Goal: Task Accomplishment & Management: Complete application form

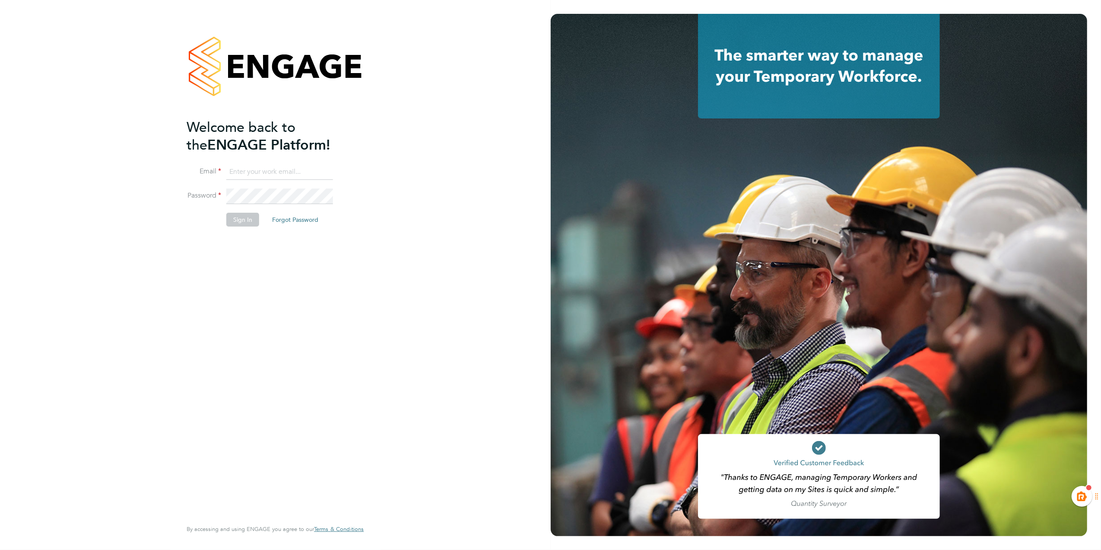
type input "[EMAIL_ADDRESS][PERSON_NAME][DOMAIN_NAME]"
click at [244, 215] on button "Sign In" at bounding box center [242, 220] width 33 height 14
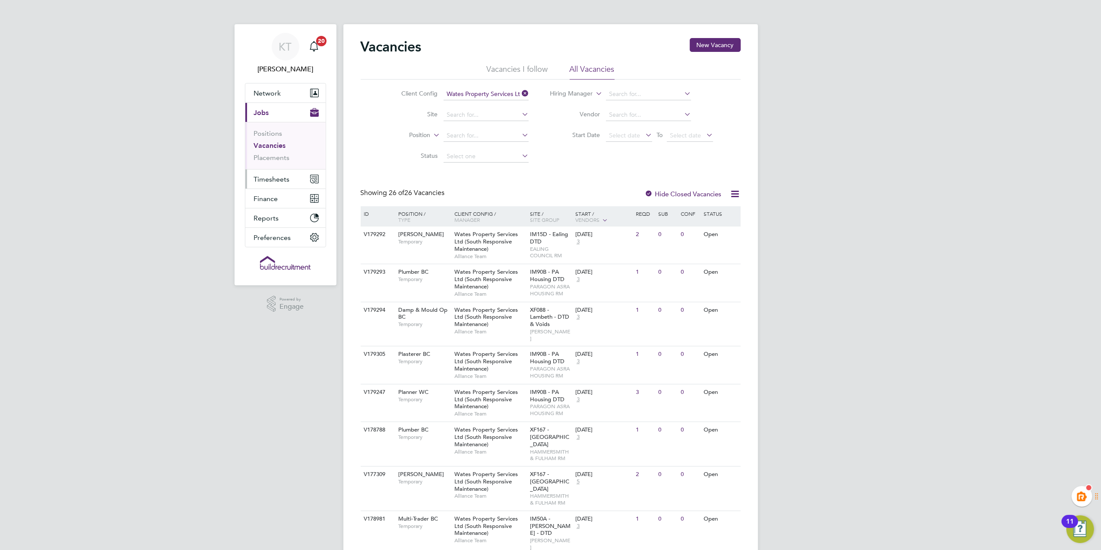
click at [286, 182] on span "Timesheets" at bounding box center [272, 179] width 36 height 8
click at [277, 153] on link "Timesheets" at bounding box center [272, 153] width 36 height 8
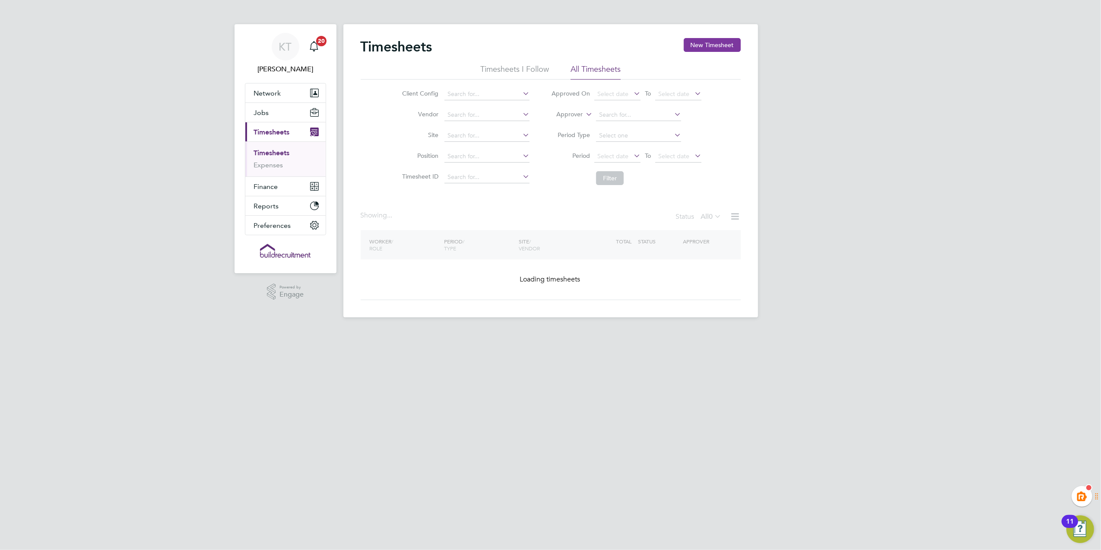
click at [703, 44] on button "New Timesheet" at bounding box center [712, 45] width 57 height 14
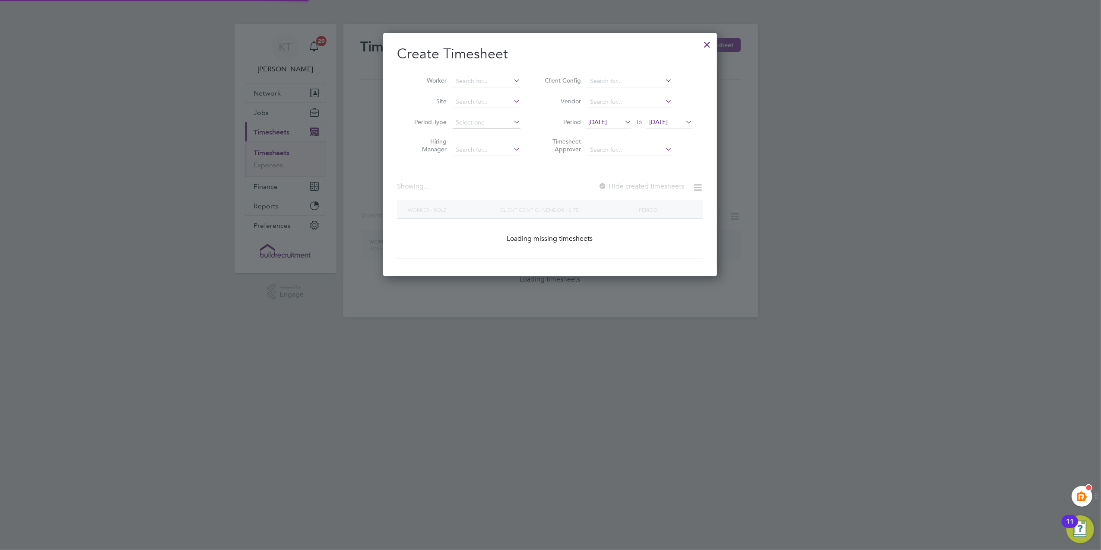
scroll to position [1214, 334]
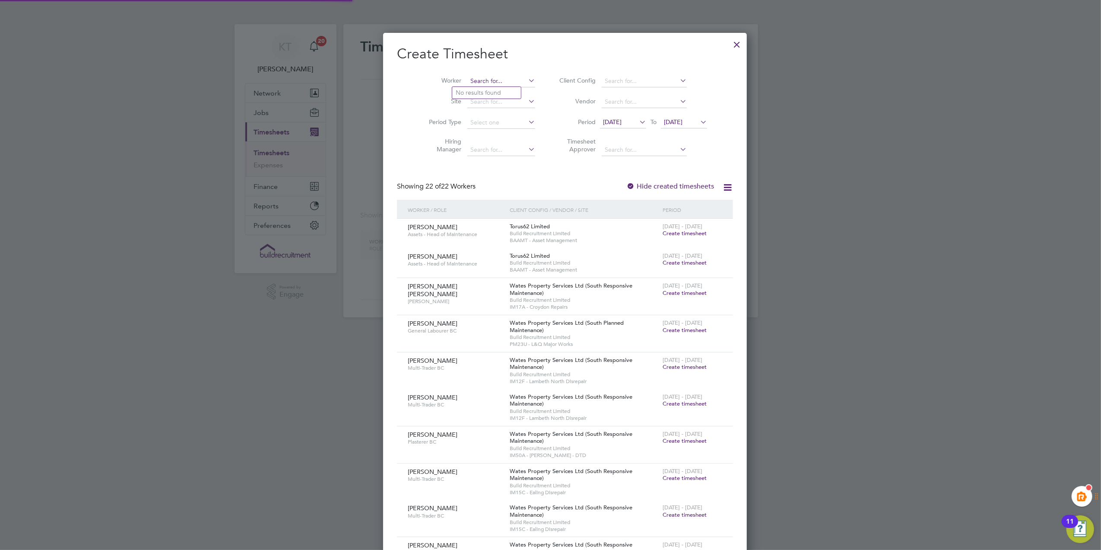
click at [472, 80] on input at bounding box center [501, 81] width 68 height 12
click at [482, 87] on li "[PERSON_NAME] k" at bounding box center [489, 93] width 74 height 12
type input "[PERSON_NAME]"
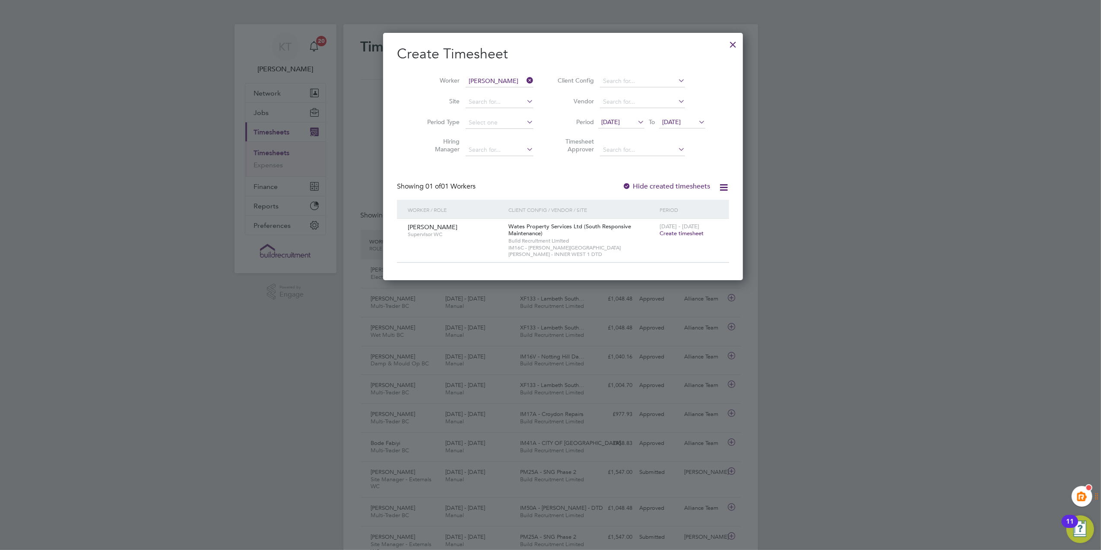
click at [609, 117] on span "[DATE]" at bounding box center [621, 123] width 46 height 12
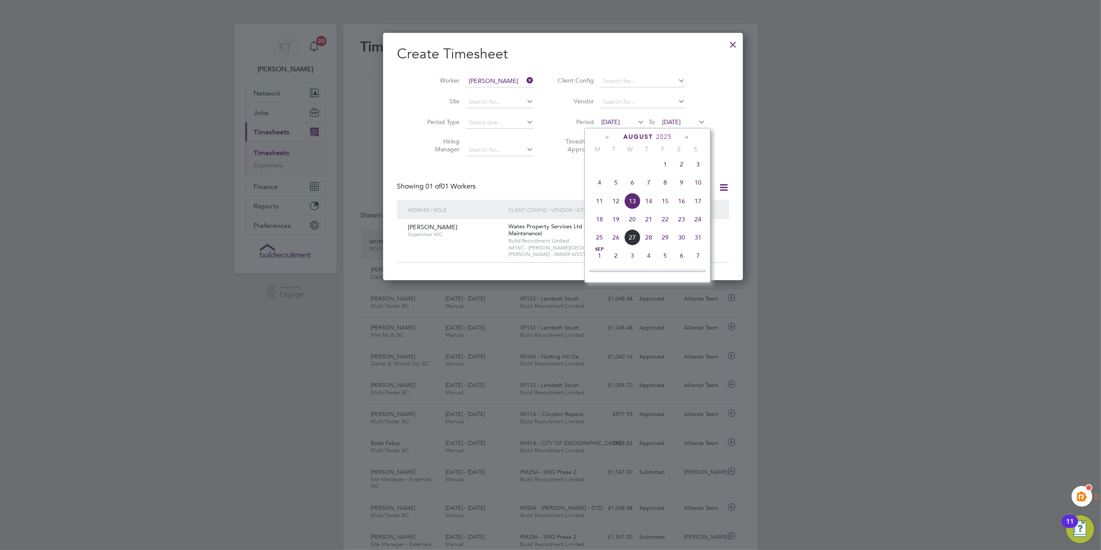
click at [601, 181] on span "4" at bounding box center [599, 182] width 16 height 16
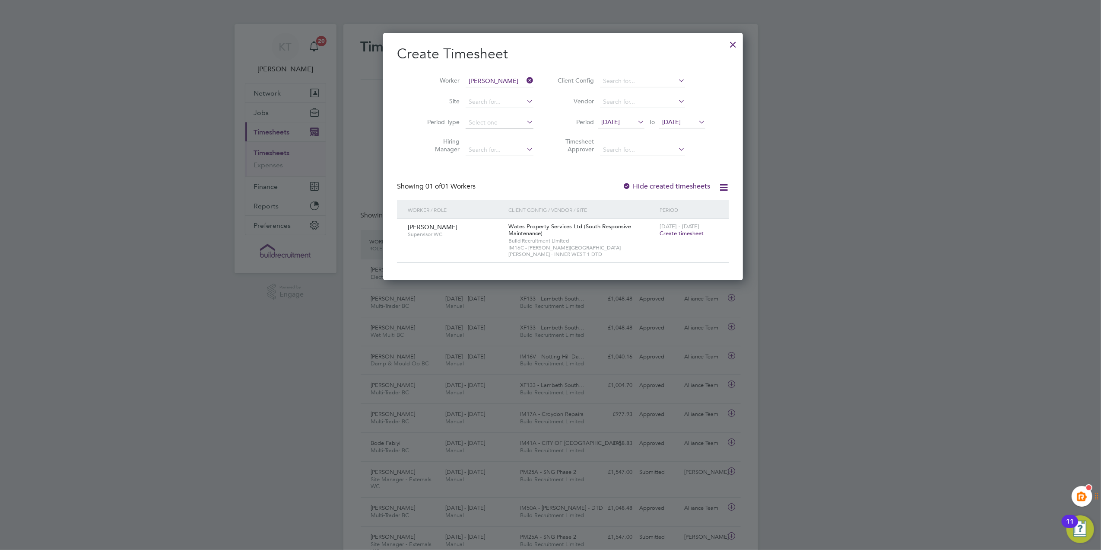
click at [645, 186] on label "Hide created timesheets" at bounding box center [667, 186] width 88 height 9
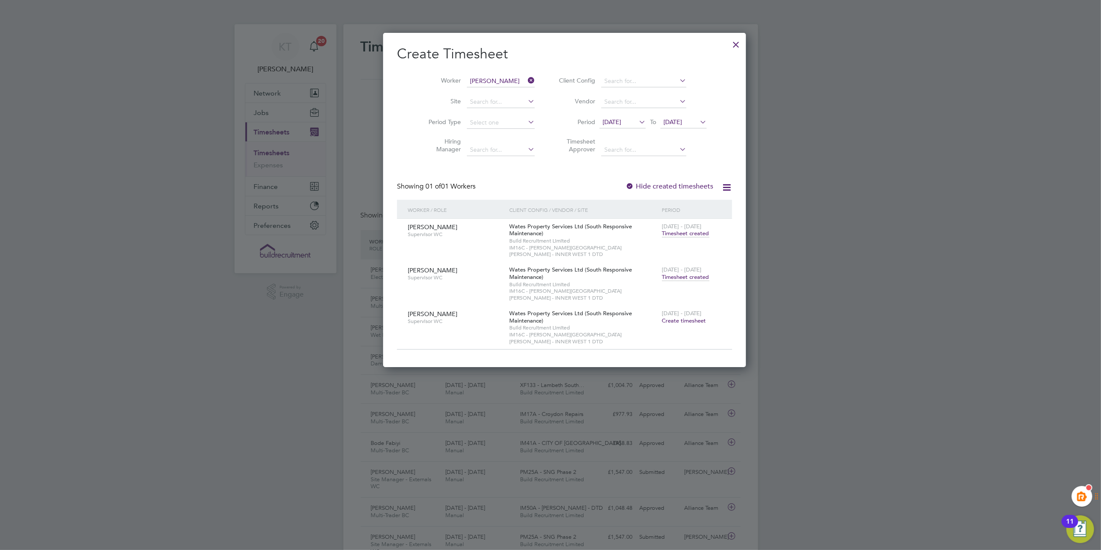
click at [662, 273] on span "Timesheet created" at bounding box center [685, 277] width 47 height 8
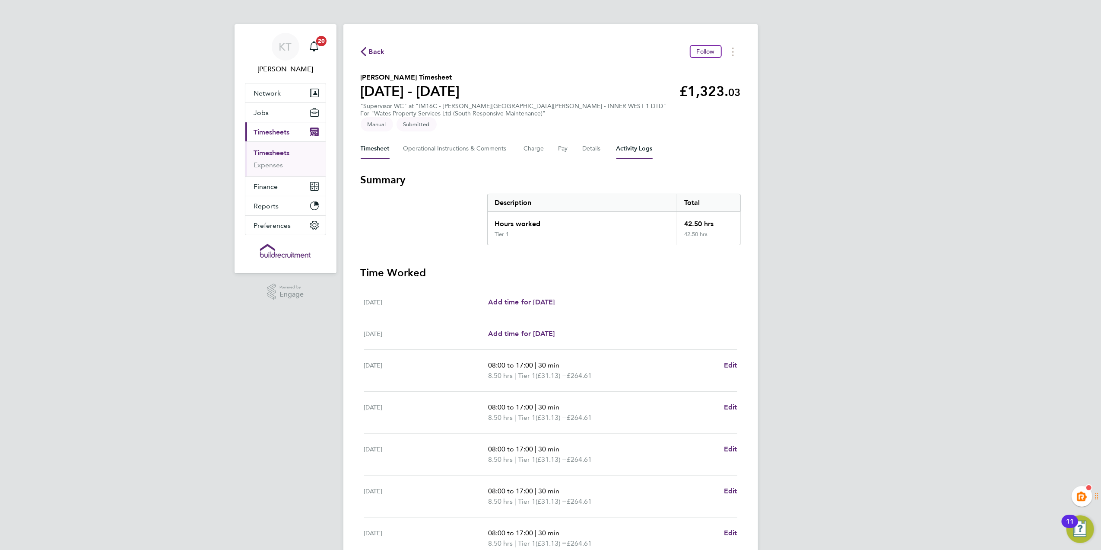
click at [641, 139] on Logs-tab "Activity Logs" at bounding box center [635, 148] width 36 height 21
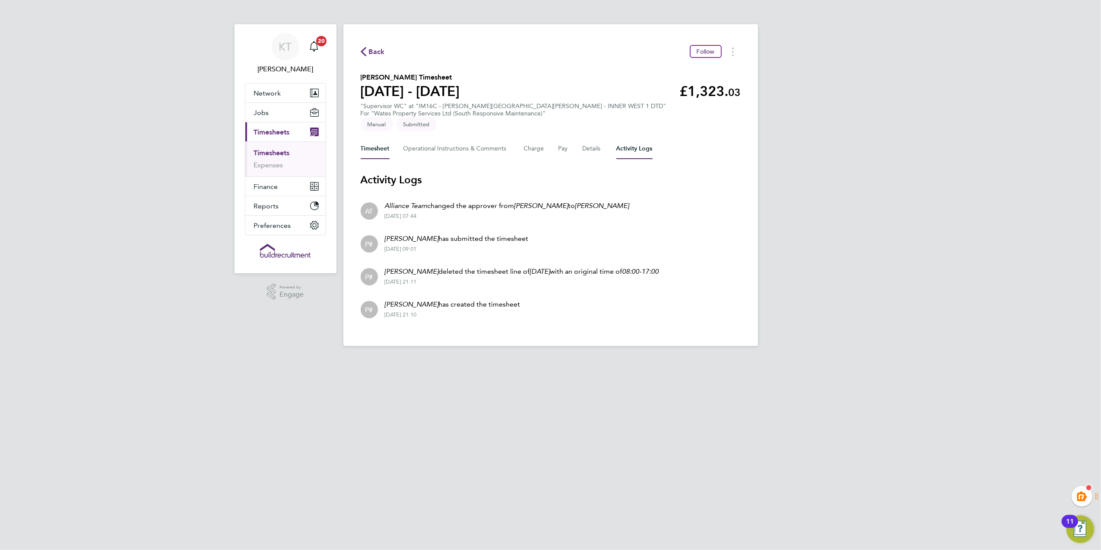
click at [374, 138] on button "Timesheet" at bounding box center [375, 148] width 29 height 21
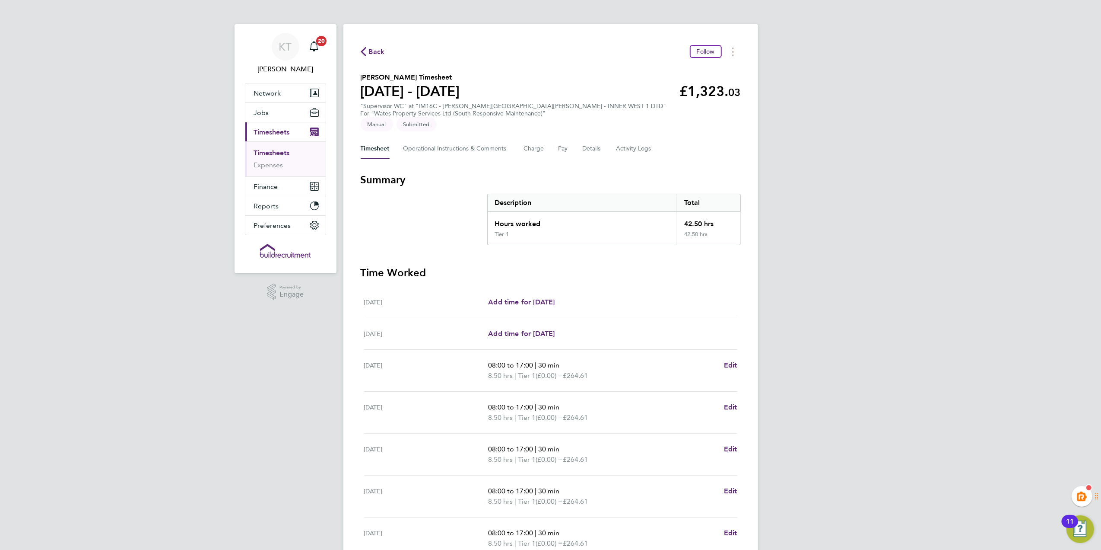
click at [378, 56] on span "Back" at bounding box center [377, 52] width 16 height 10
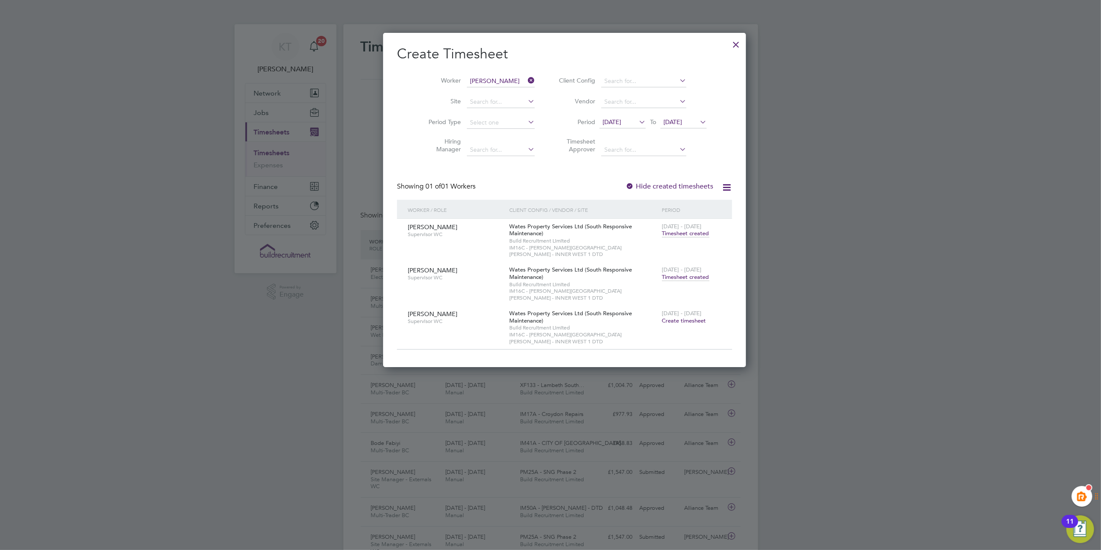
click at [526, 82] on icon at bounding box center [526, 80] width 0 height 12
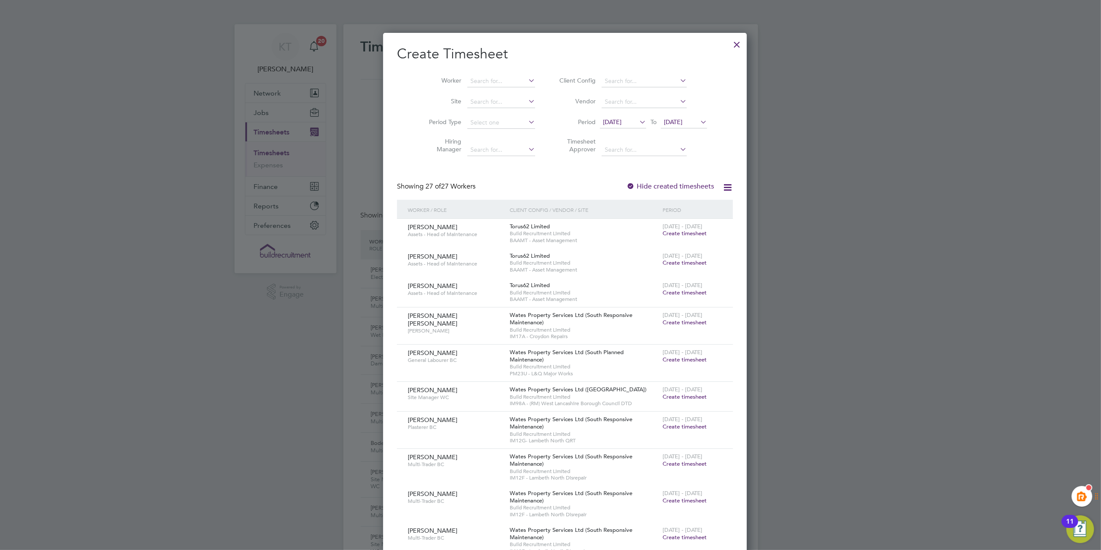
click at [729, 45] on div at bounding box center [737, 43] width 16 height 16
